Goal: Task Accomplishment & Management: Manage account settings

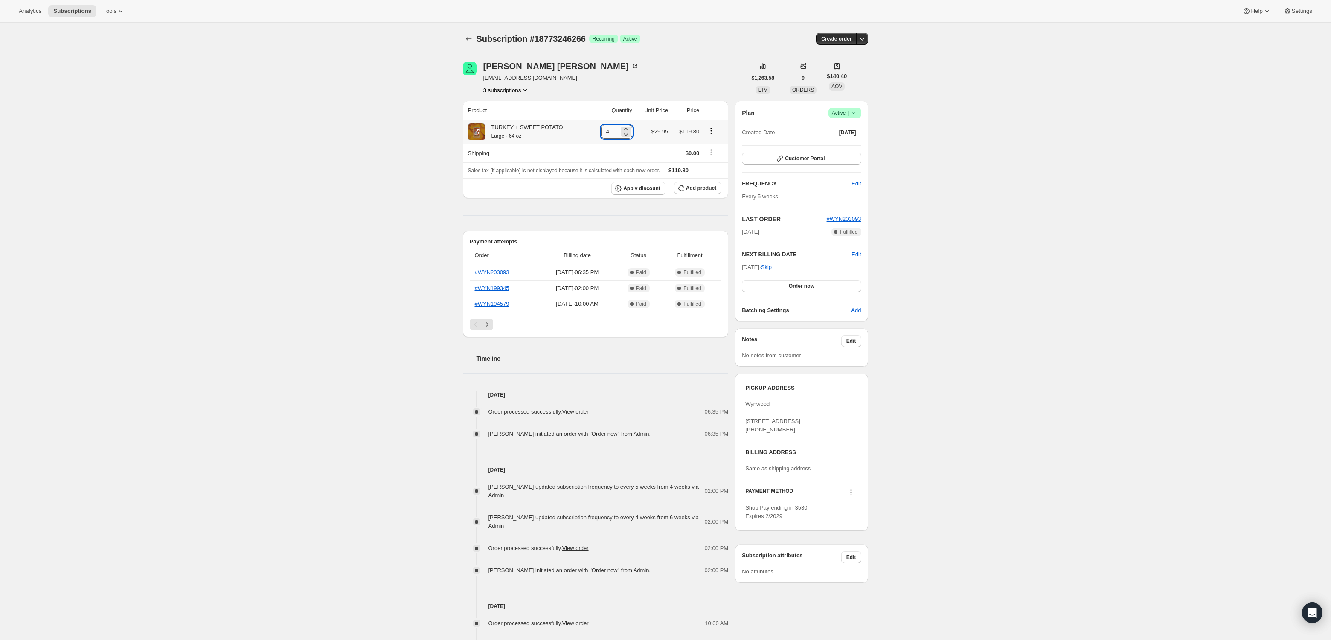
drag, startPoint x: 610, startPoint y: 131, endPoint x: 599, endPoint y: 131, distance: 11.1
click at [601, 131] on input "4" at bounding box center [610, 132] width 18 height 14
type input "3"
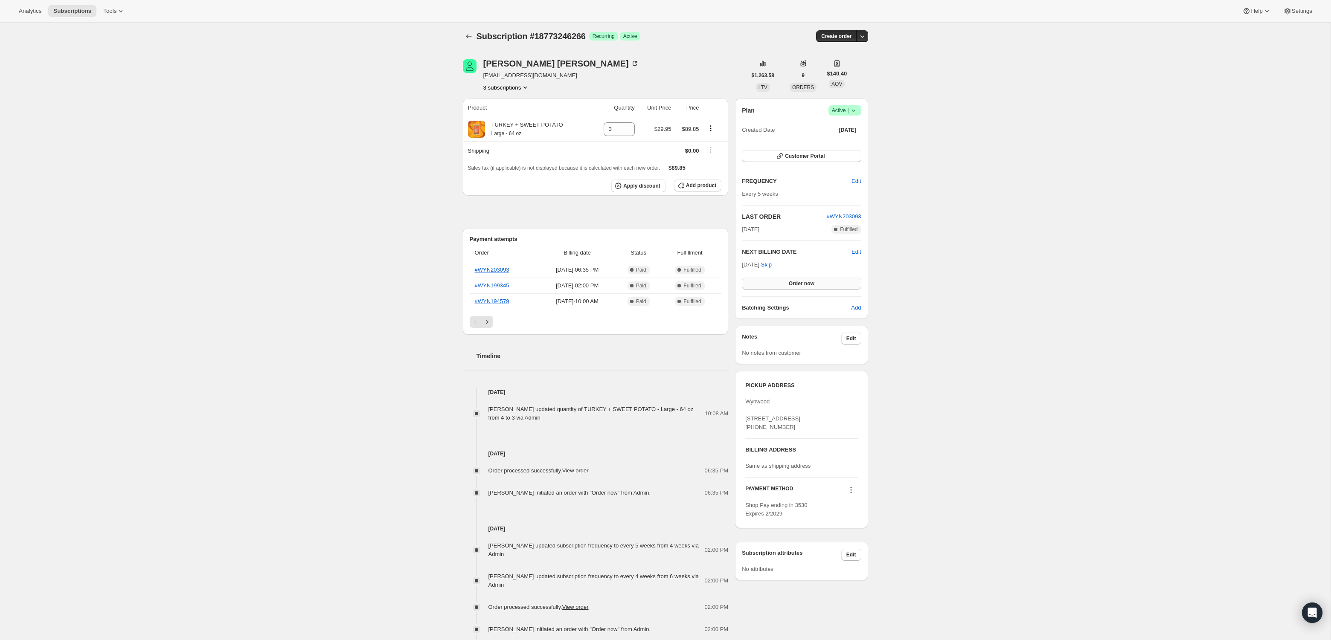
click at [819, 282] on button "Order now" at bounding box center [801, 284] width 119 height 12
click at [818, 282] on span "Click to confirm" at bounding box center [801, 283] width 39 height 7
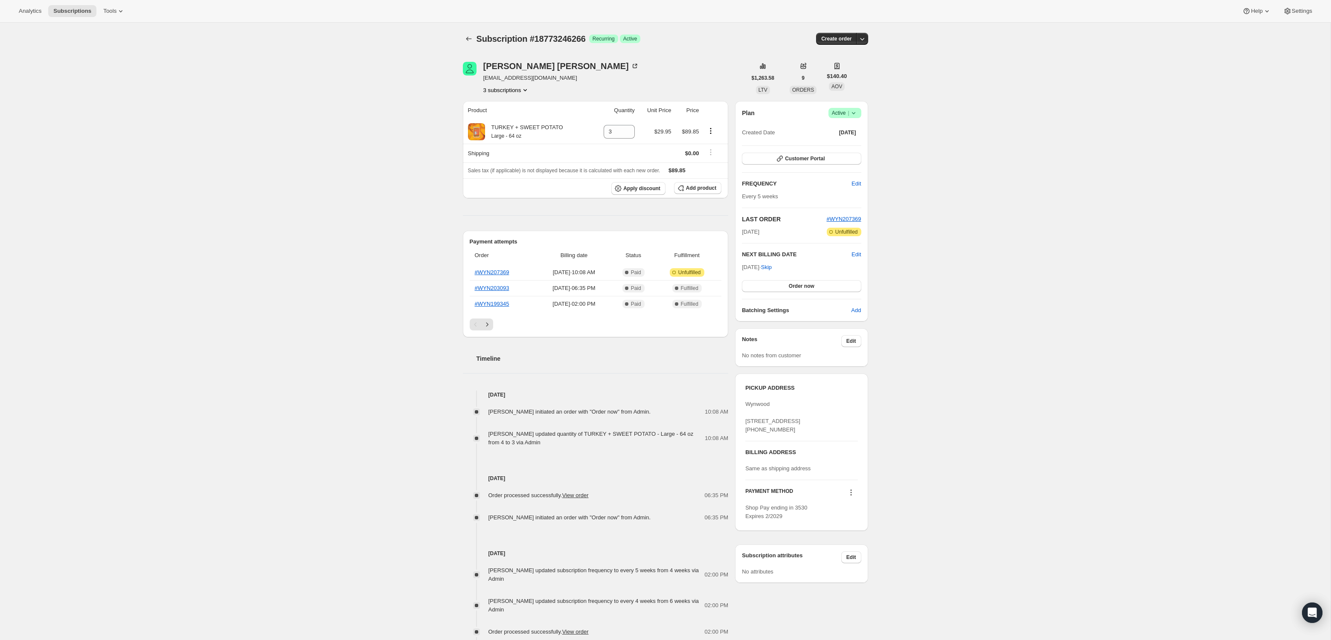
scroll to position [0, 0]
click at [856, 110] on icon at bounding box center [853, 112] width 9 height 9
click at [851, 128] on span "Pause subscription" at bounding box center [841, 129] width 47 height 6
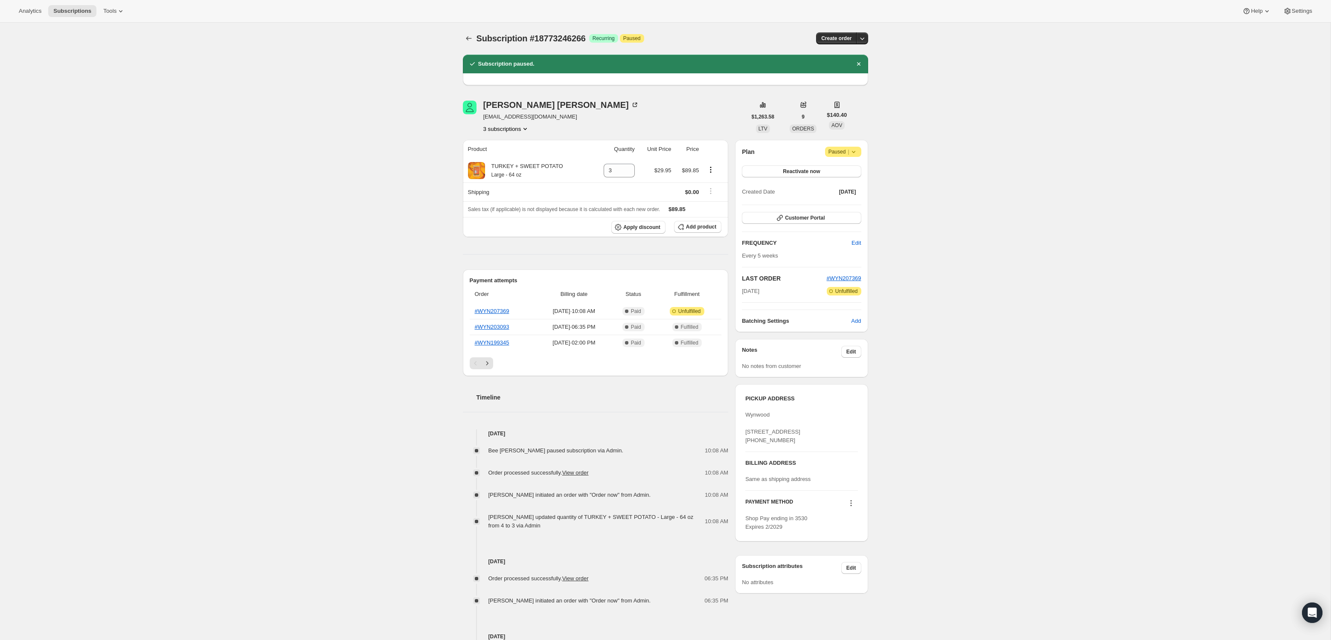
scroll to position [0, 0]
click at [512, 105] on div "[PERSON_NAME]" at bounding box center [561, 105] width 156 height 9
